Goal: Task Accomplishment & Management: Manage account settings

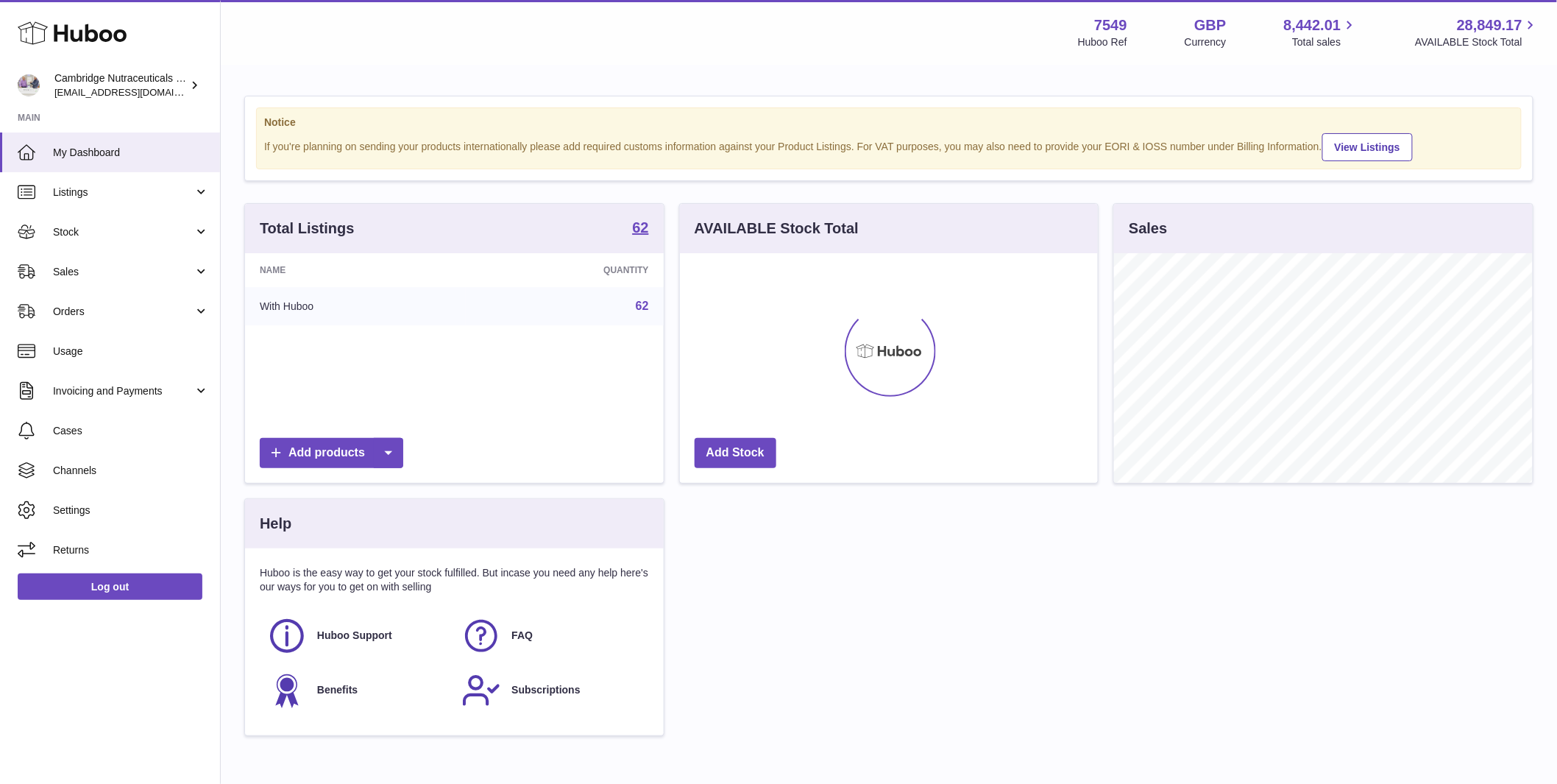
scroll to position [229, 418]
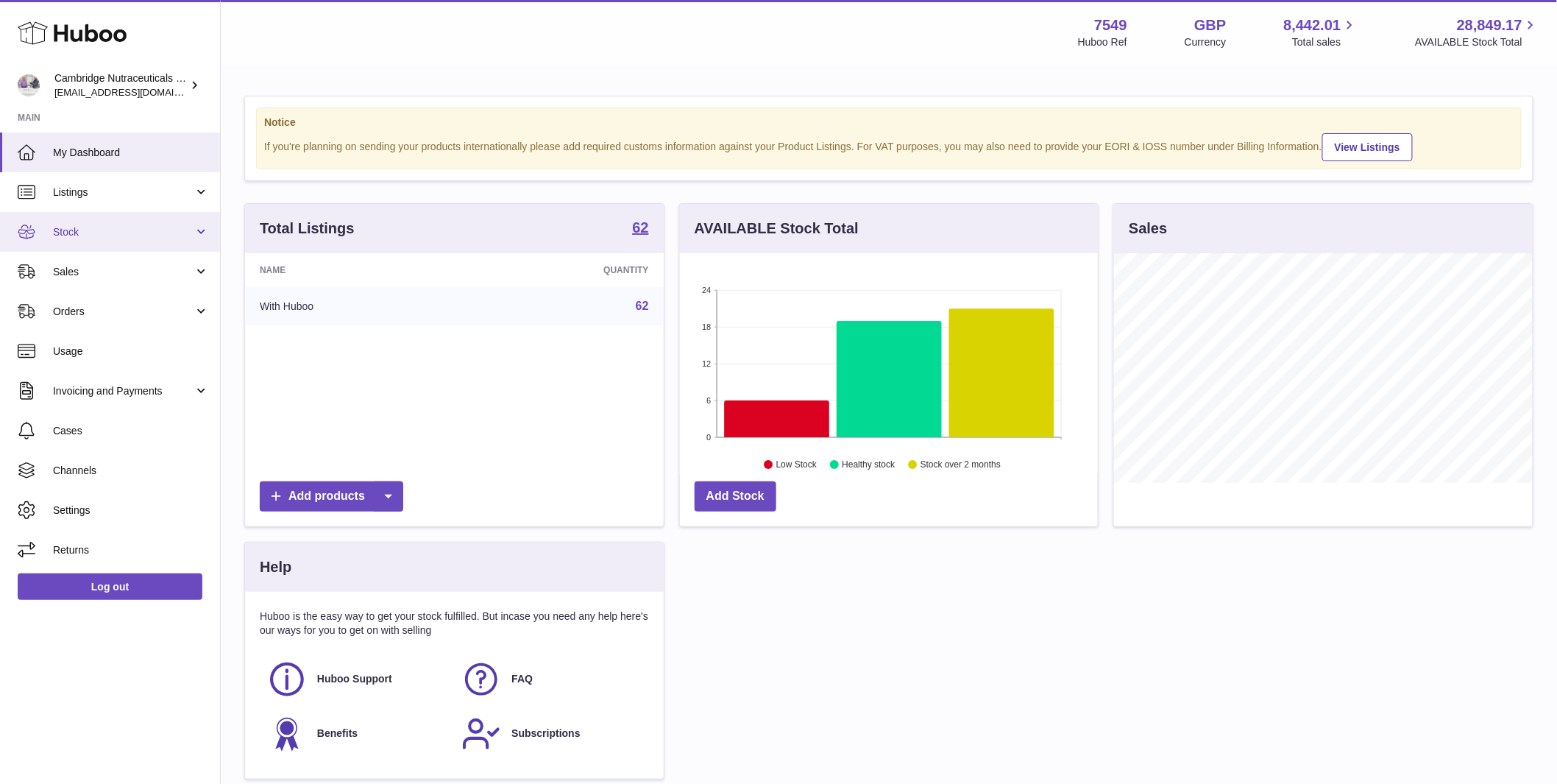
click at [106, 240] on link "Stock" at bounding box center [110, 232] width 220 height 40
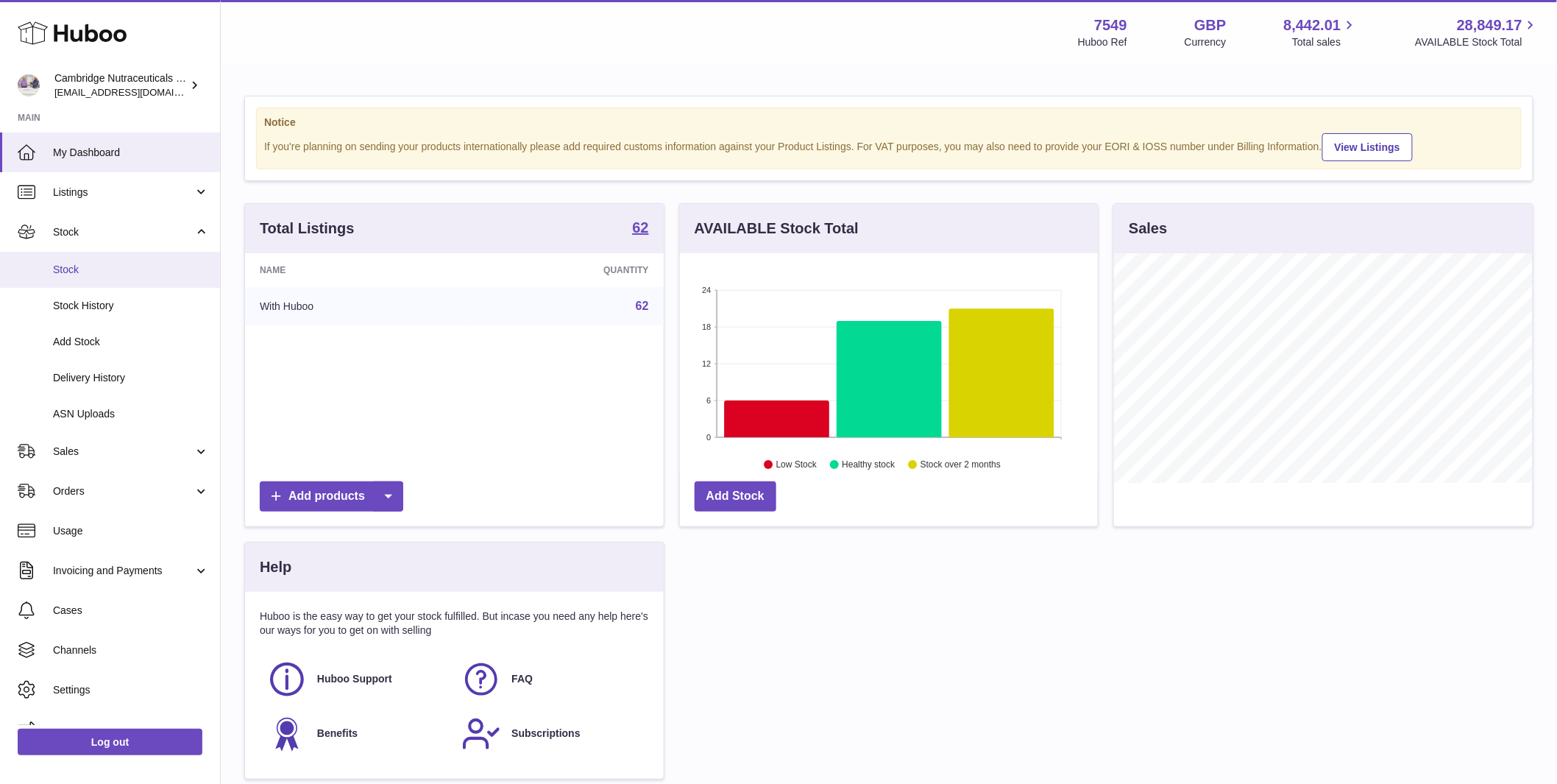
click at [94, 278] on link "Stock" at bounding box center [110, 270] width 220 height 36
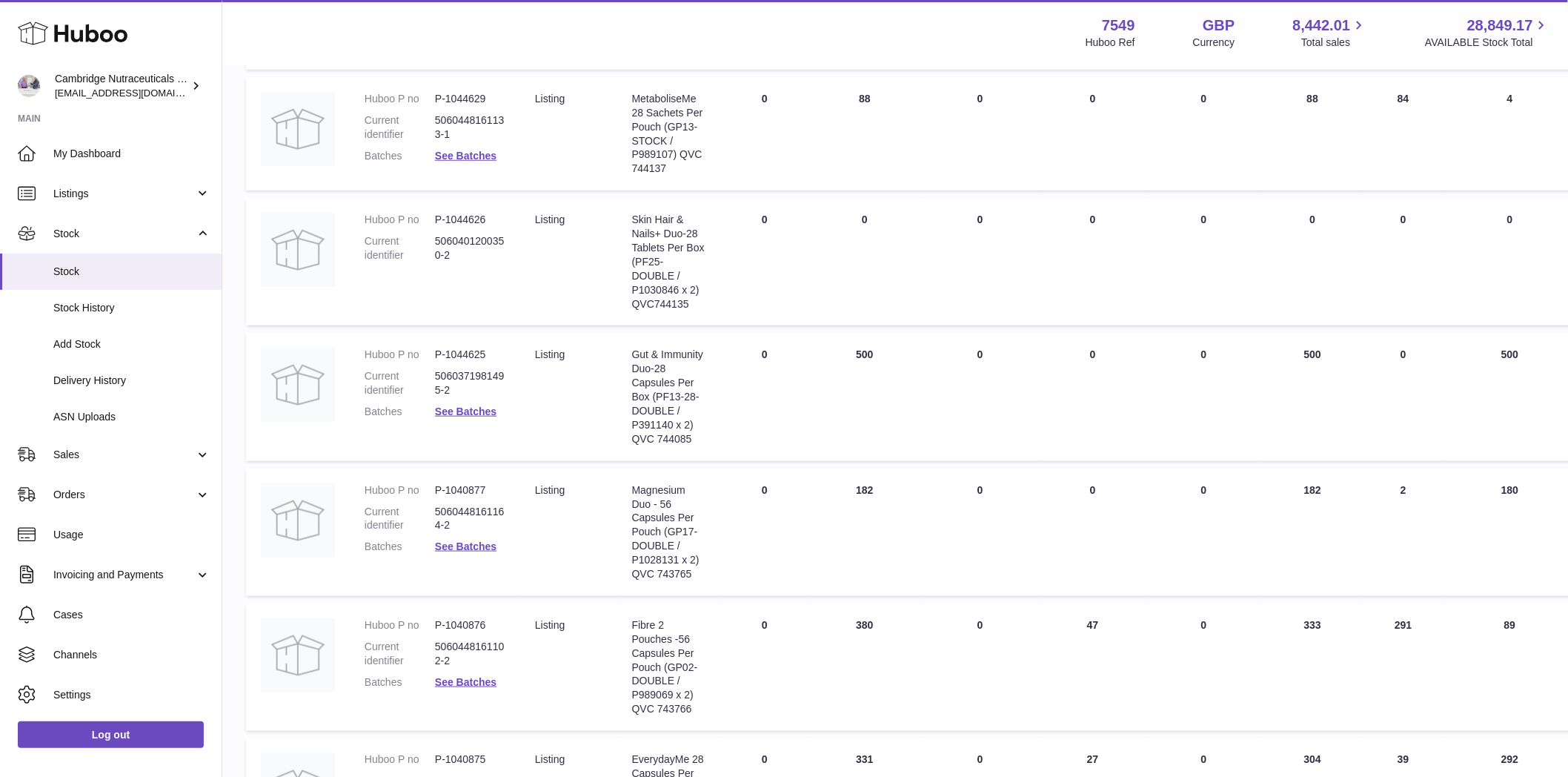
scroll to position [464, 0]
click at [450, 677] on link "See Batches" at bounding box center [465, 678] width 62 height 12
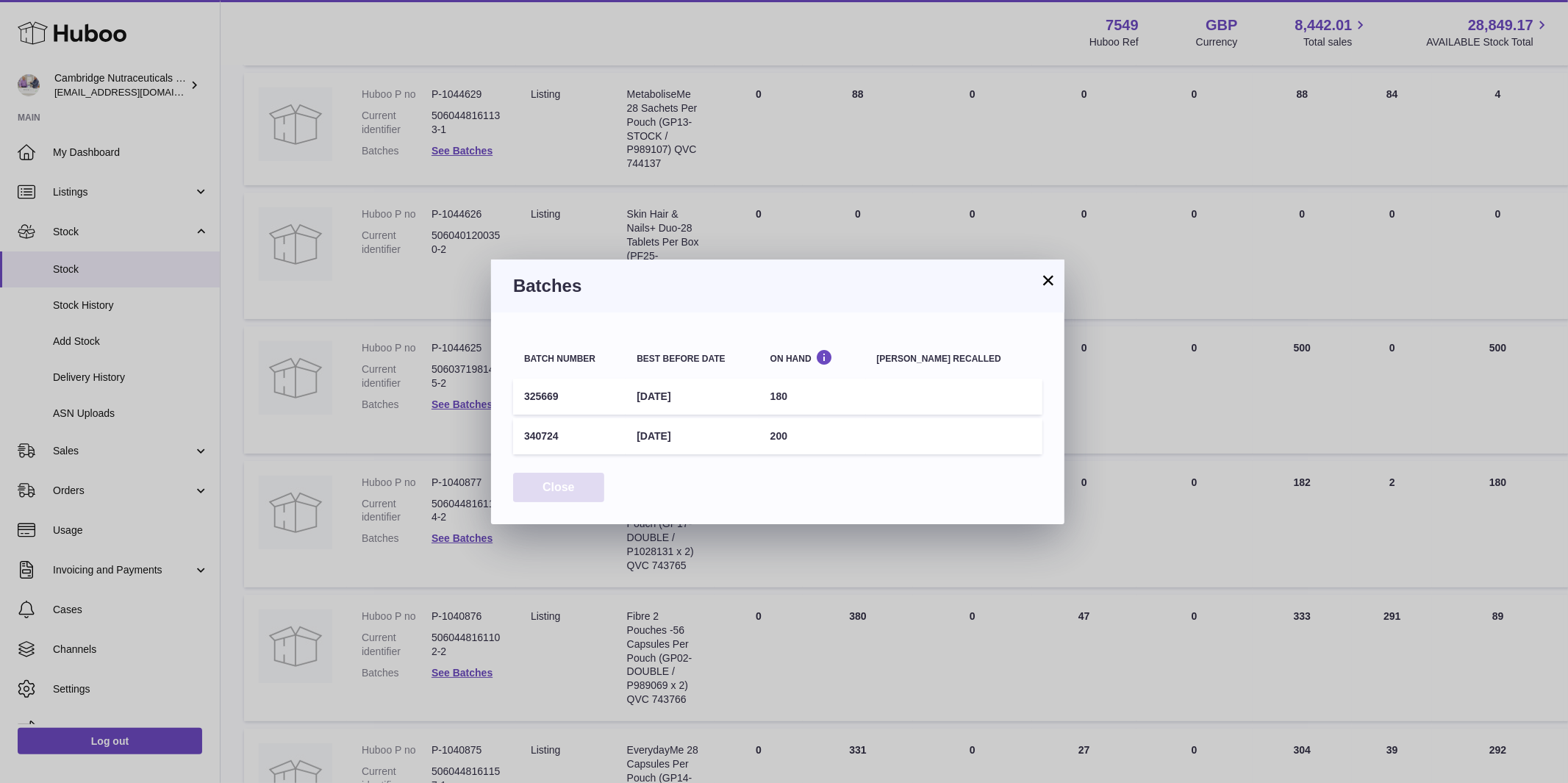
click at [579, 487] on button "Close" at bounding box center [558, 487] width 91 height 30
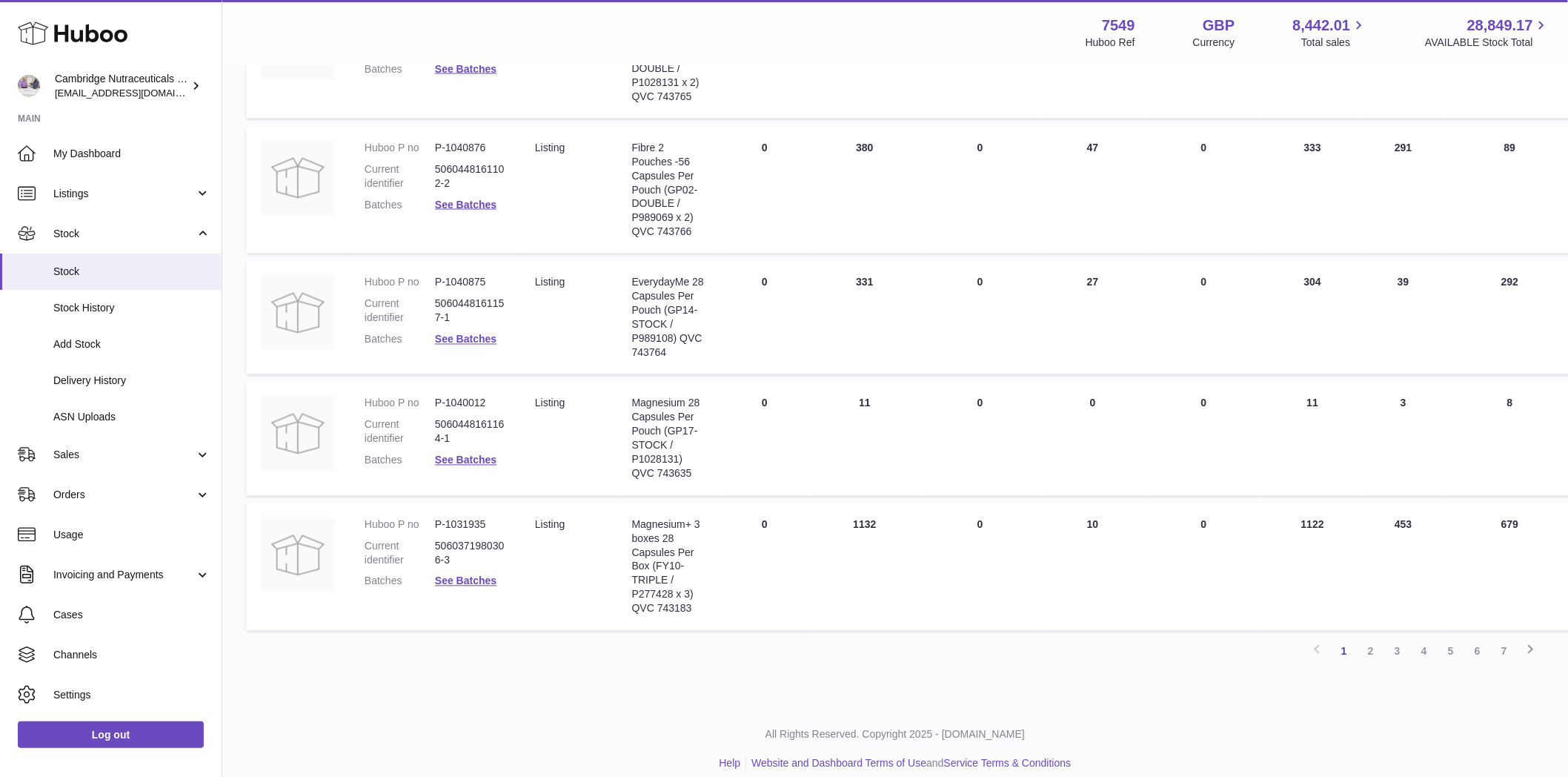
scroll to position [891, 0]
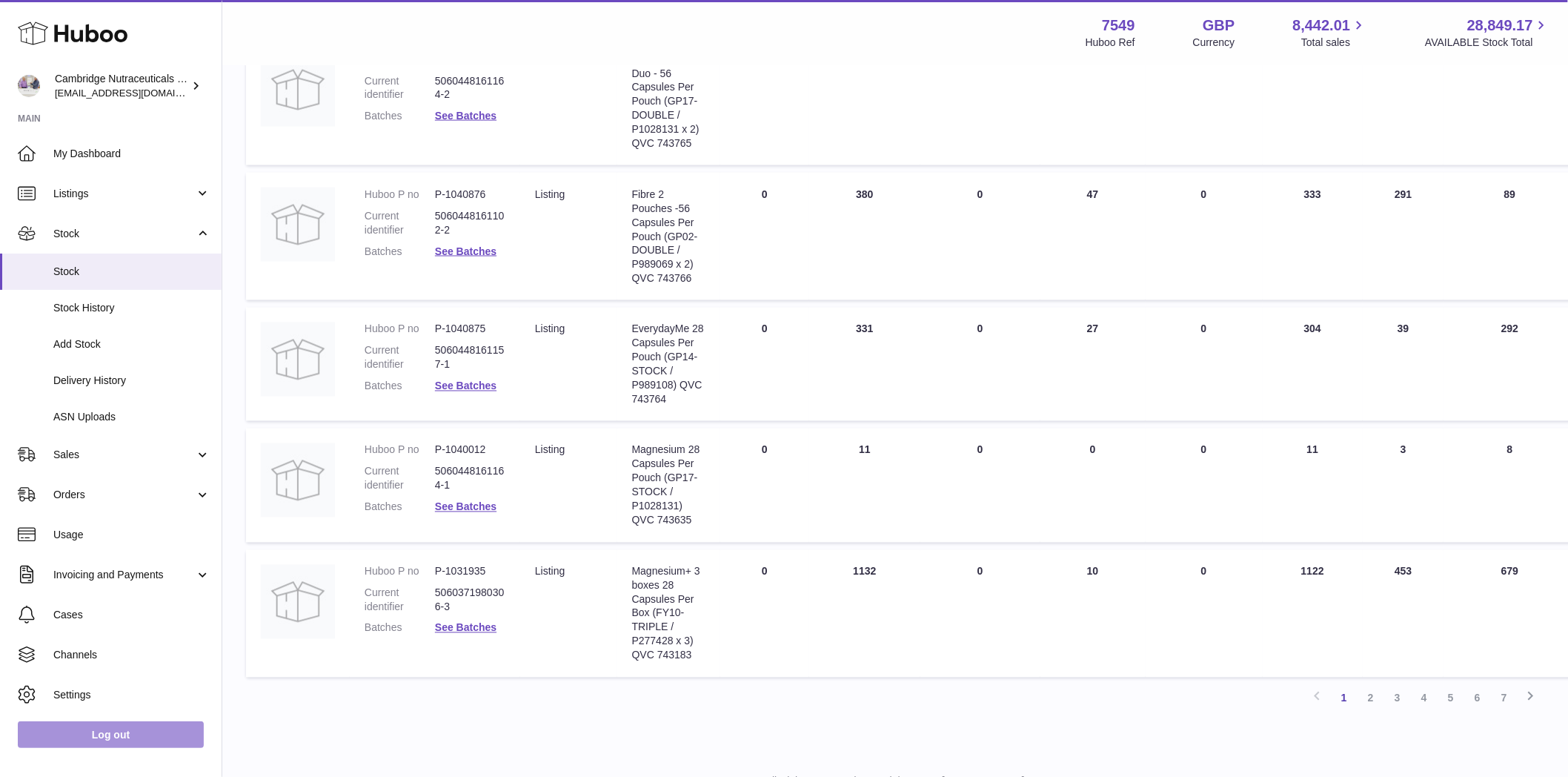
click at [153, 735] on link "Log out" at bounding box center [110, 734] width 186 height 27
